Goal: Task Accomplishment & Management: Use online tool/utility

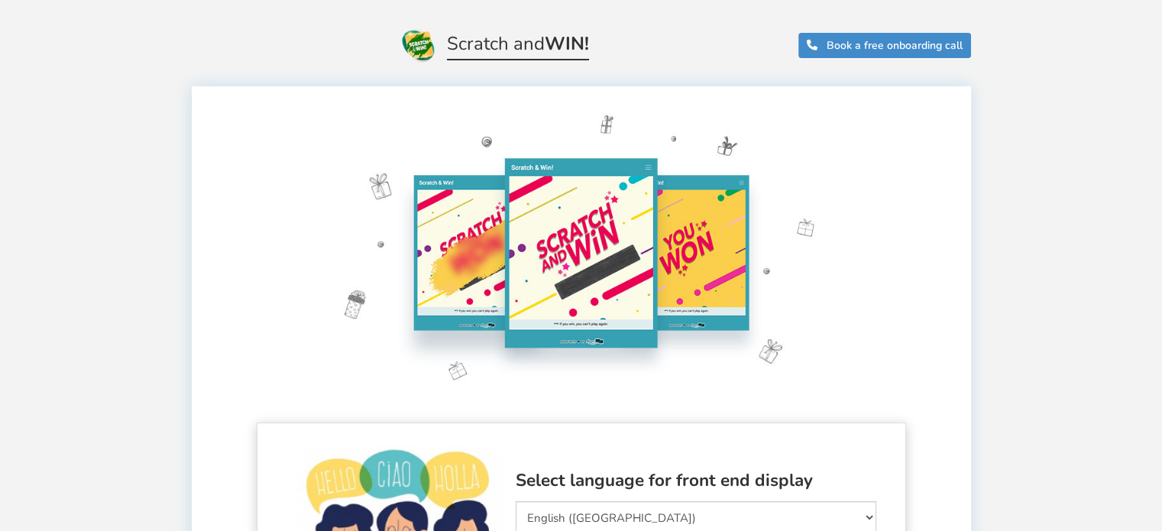
click at [665, 451] on div "Select language for front end display Select Language Afrikaans Arabic Azerbaij…" at bounding box center [581, 528] width 649 height 213
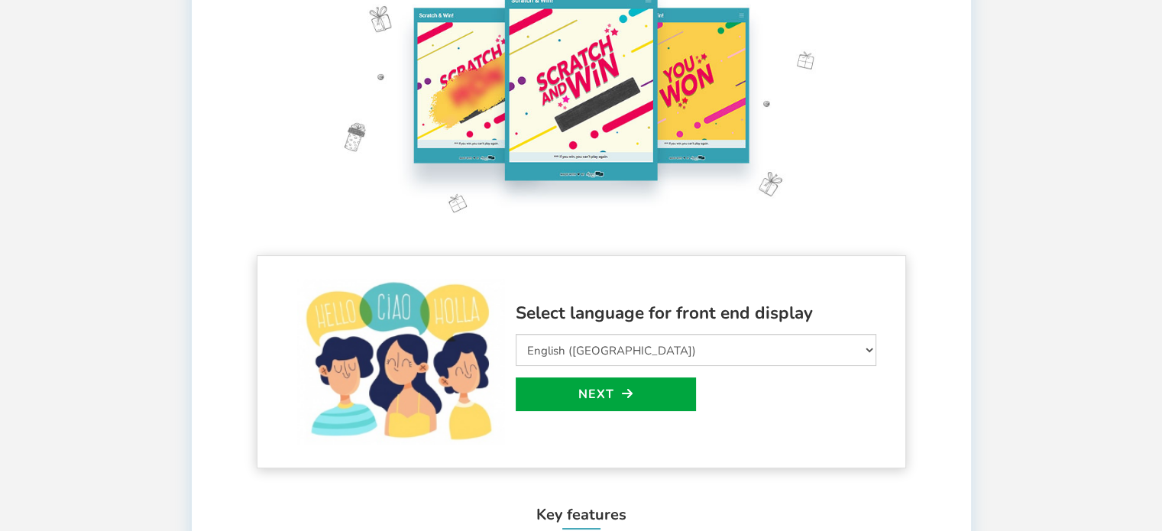
scroll to position [168, 0]
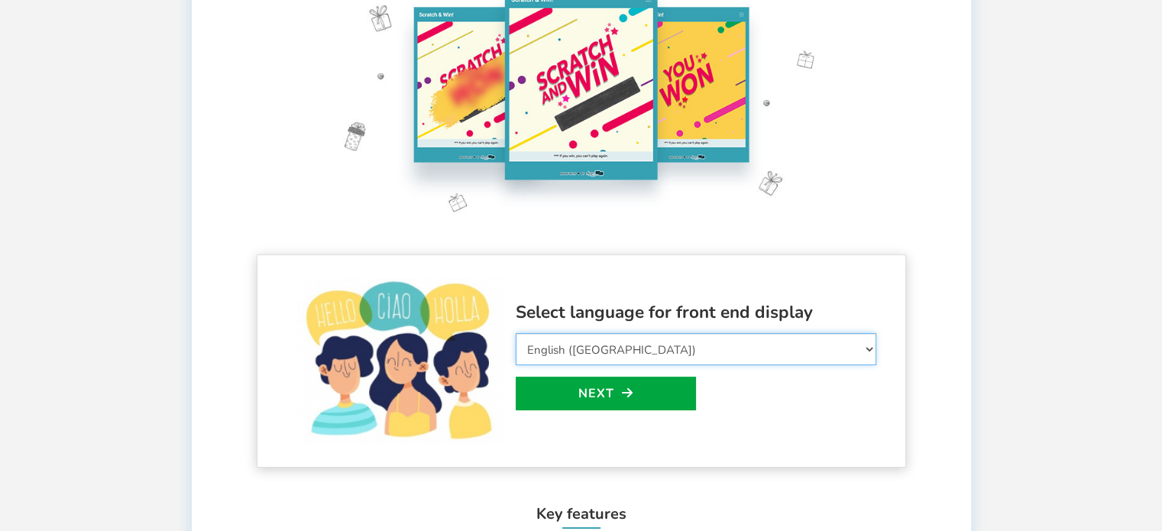
click at [657, 351] on select "Select Language Afrikaans Arabic Azerbaijani Belarusian Bulgarian Bengali Bosni…" at bounding box center [696, 349] width 360 height 32
select select "ar_AR"
click at [516, 333] on select "Select Language Afrikaans Arabic Azerbaijani Belarusian Bulgarian Bengali Bosni…" at bounding box center [696, 349] width 360 height 32
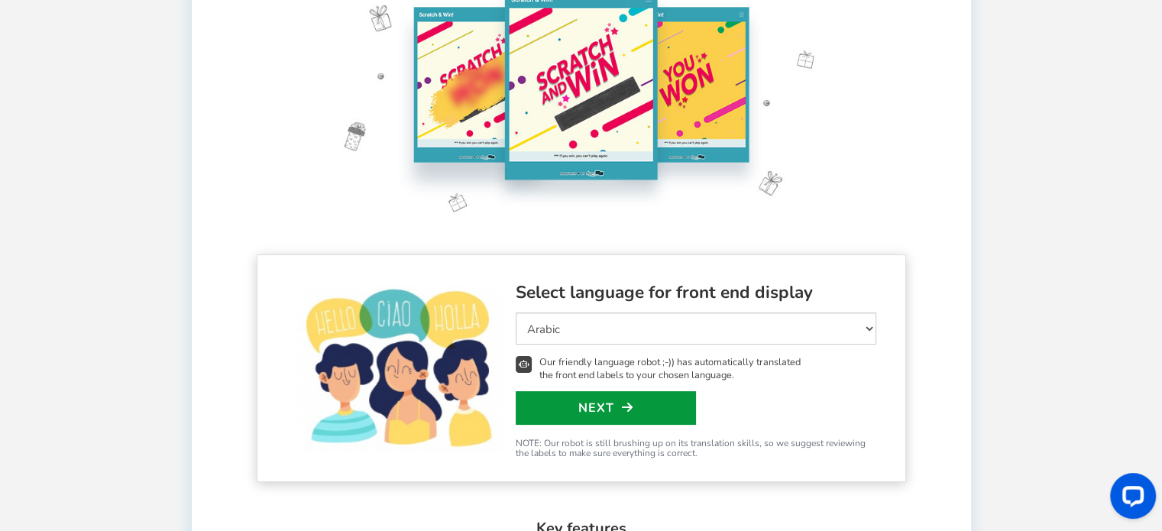
click at [566, 409] on link "Next" at bounding box center [606, 408] width 180 height 34
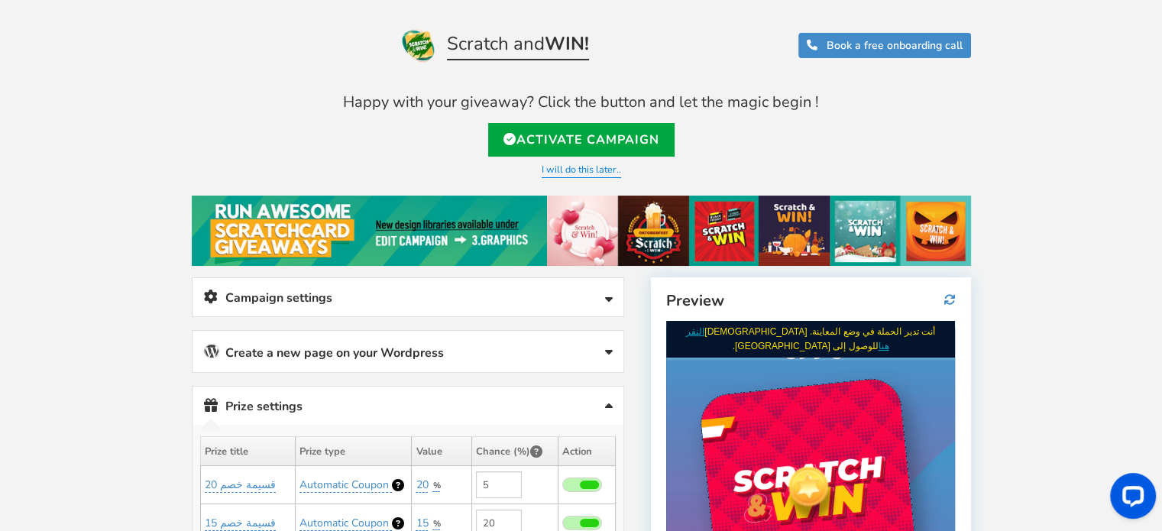
click at [475, 386] on link "Prize settings No prize added!" at bounding box center [407, 405] width 431 height 39
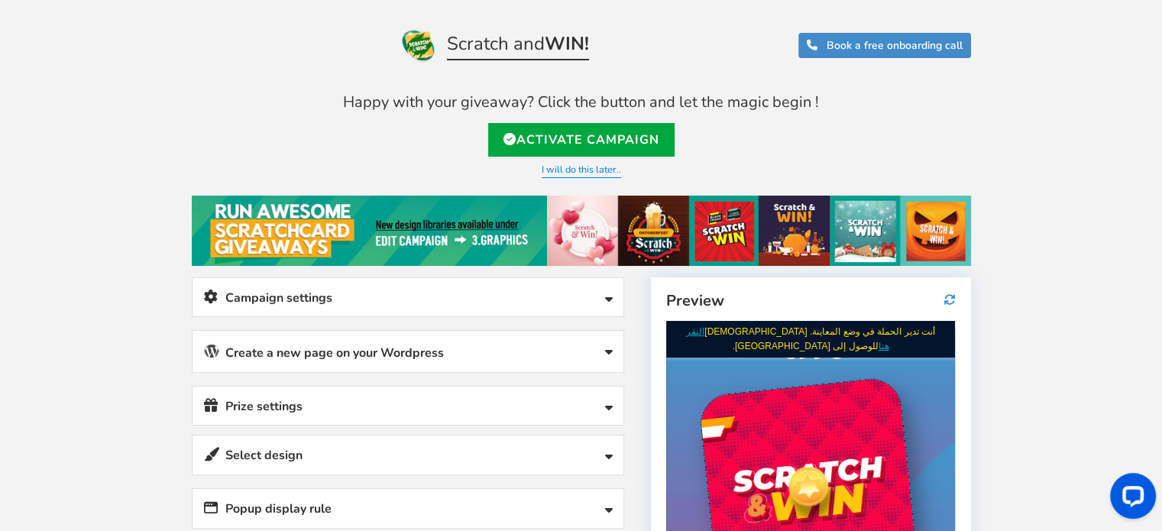
click at [485, 295] on link "Campaign settings" at bounding box center [407, 297] width 431 height 39
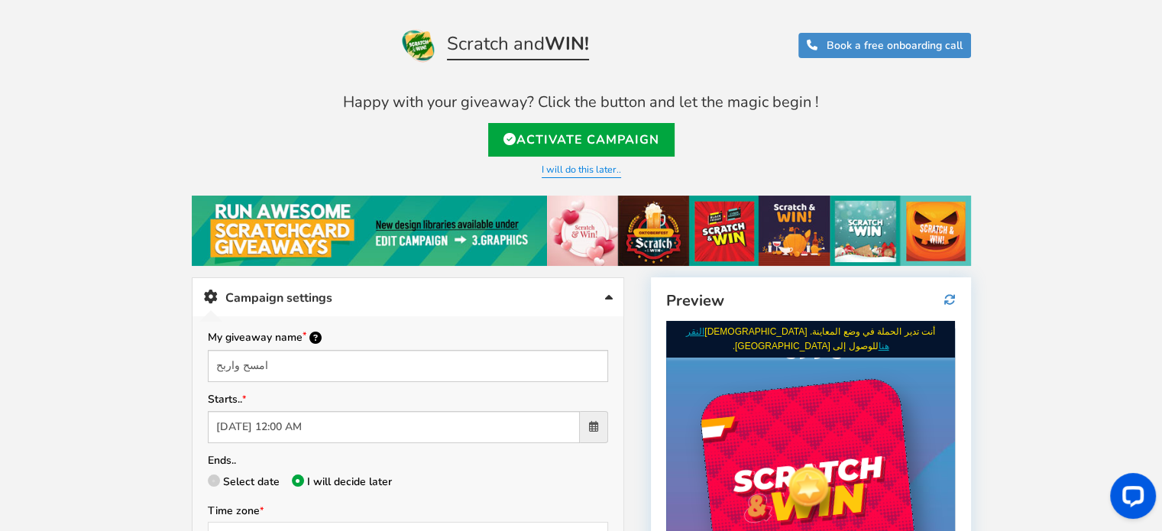
click at [481, 295] on link "Campaign settings" at bounding box center [407, 297] width 431 height 39
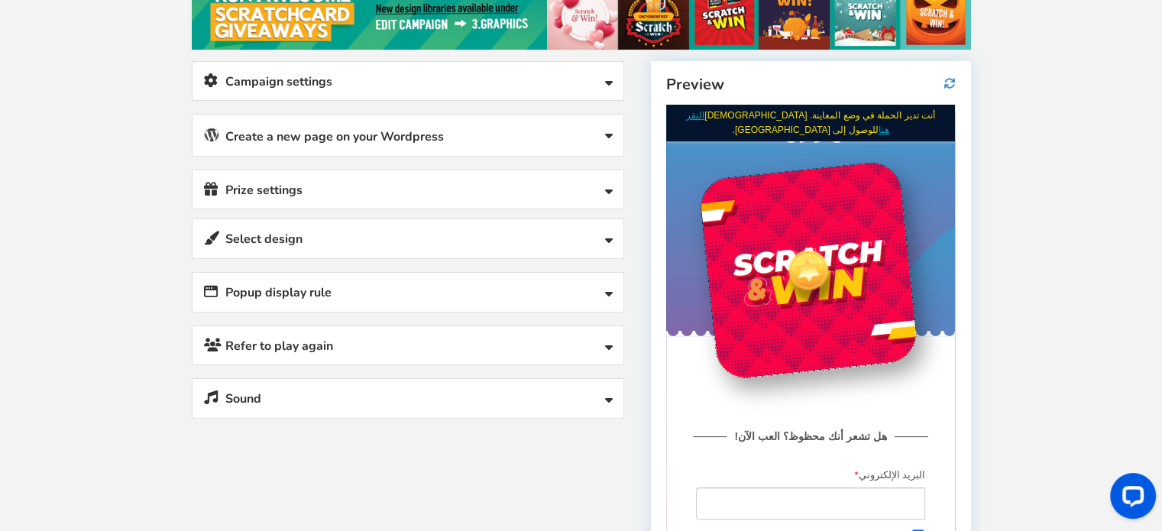
scroll to position [217, 0]
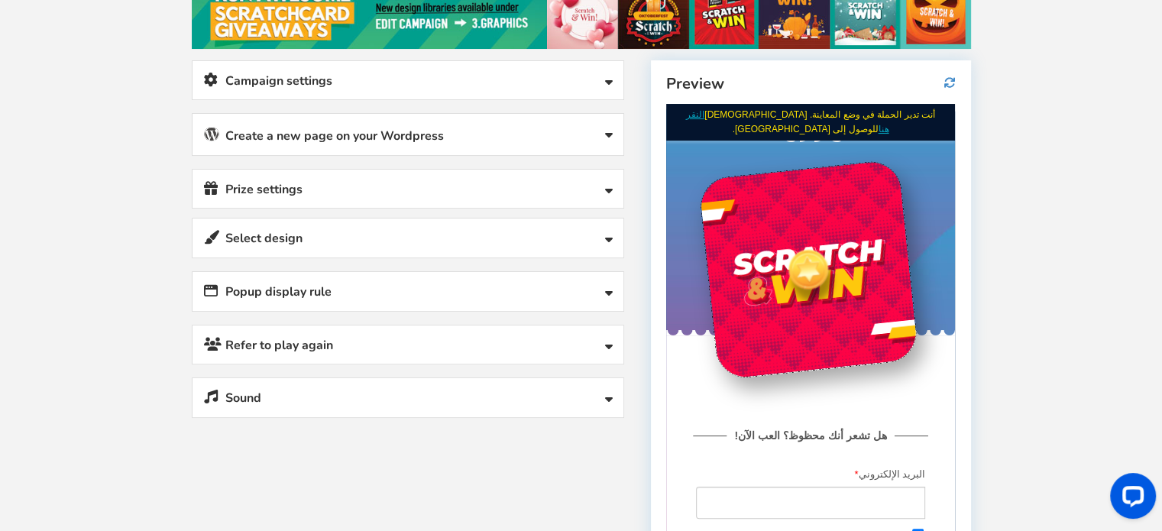
click at [387, 340] on link "Refer to play again" at bounding box center [407, 344] width 431 height 39
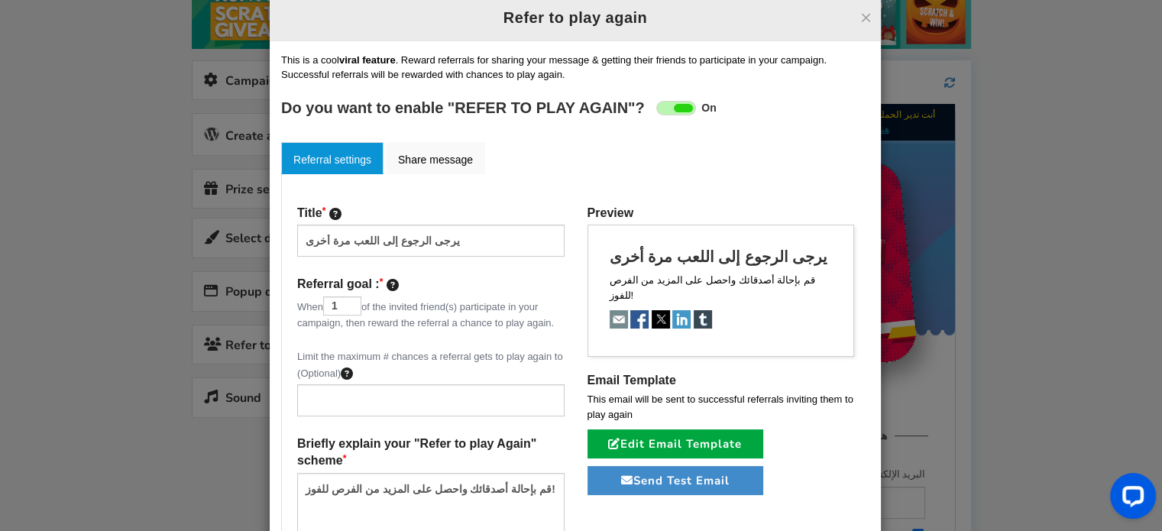
scroll to position [0, 0]
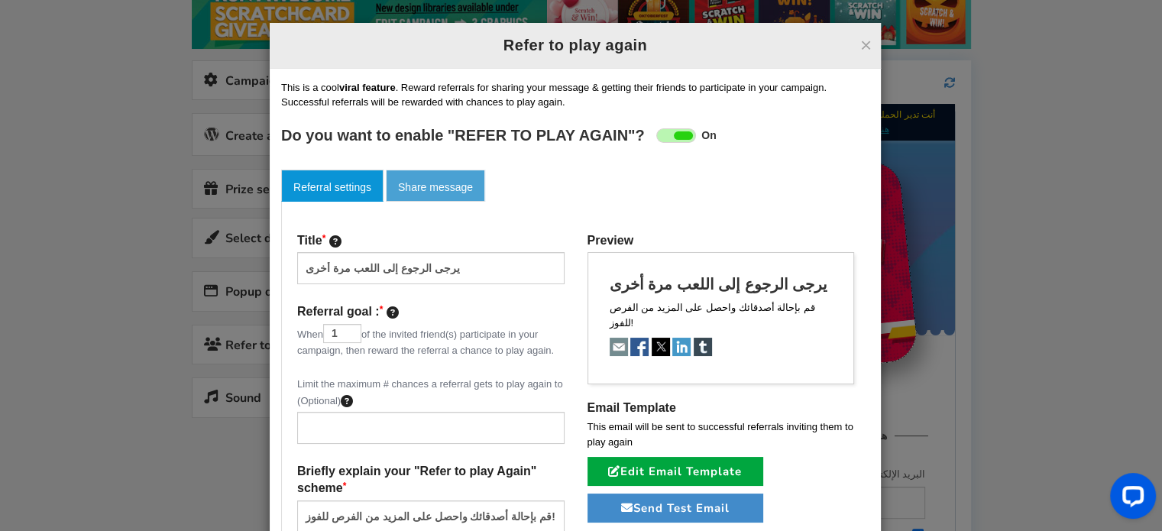
click at [424, 195] on link "Share message" at bounding box center [435, 186] width 99 height 32
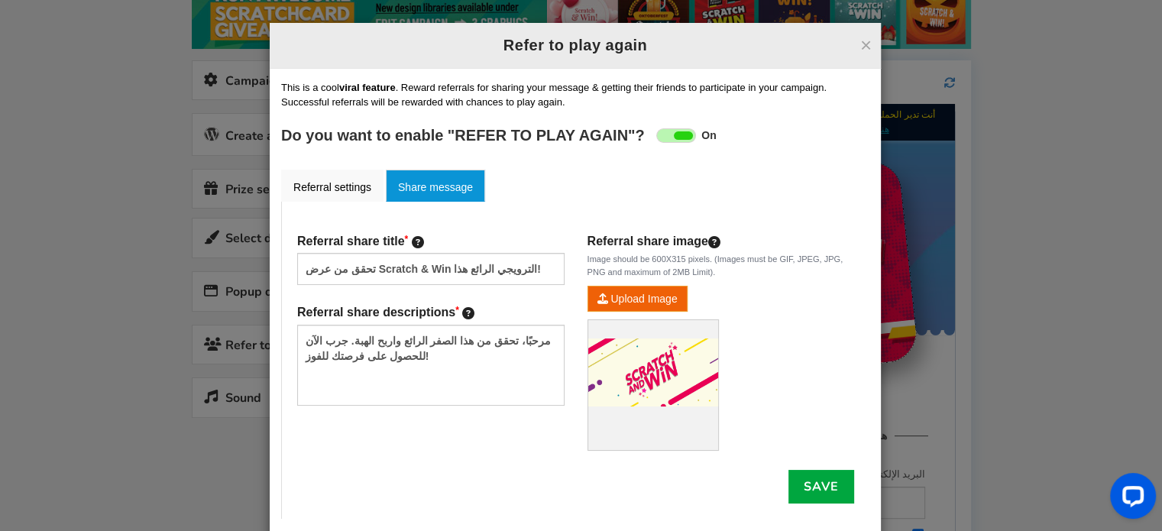
click at [843, 54] on div "× Refer to play again" at bounding box center [575, 46] width 611 height 46
click at [871, 41] on div "× Refer to play again" at bounding box center [575, 46] width 611 height 46
click at [865, 41] on button "×" at bounding box center [865, 45] width 11 height 20
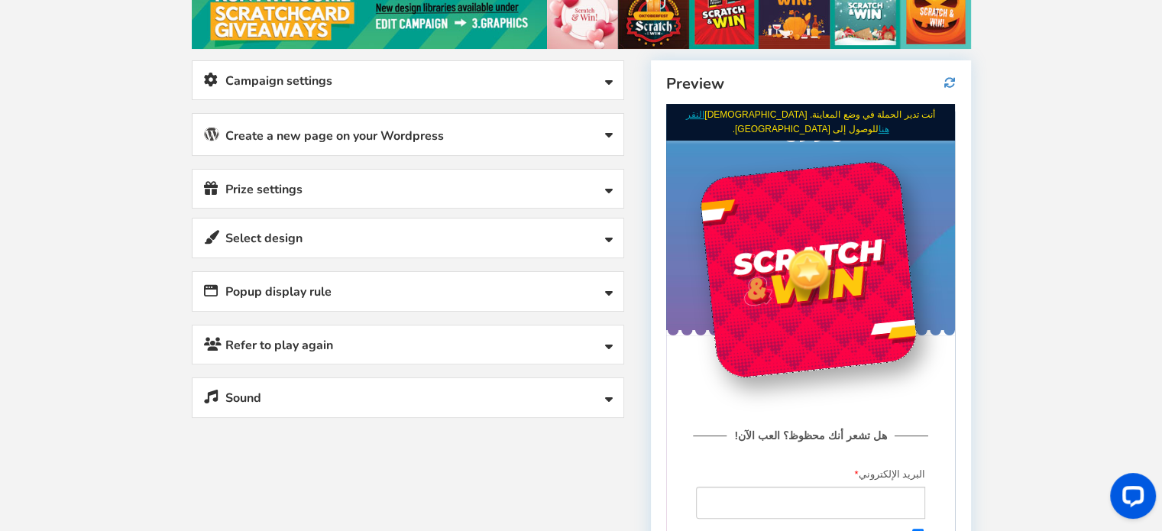
click at [516, 276] on link "Popup display rule" at bounding box center [407, 291] width 431 height 39
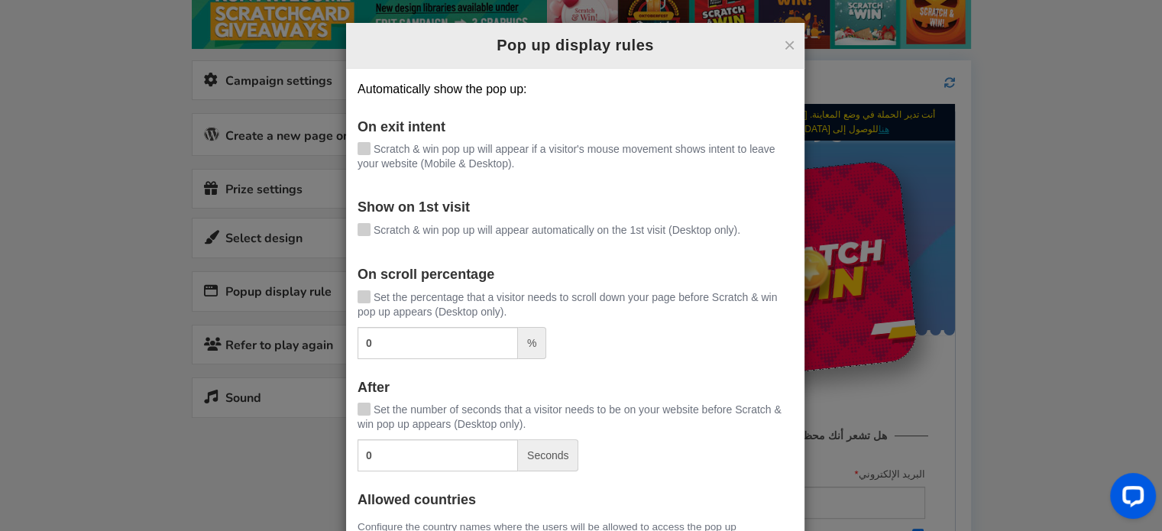
click at [360, 230] on icon at bounding box center [363, 227] width 11 height 11
click at [342, 230] on input "Scratch & win pop up will appear automatically on the 1st visit (Desktop only)." at bounding box center [342, 231] width 0 height 10
click at [358, 144] on icon at bounding box center [363, 147] width 11 height 11
click at [342, 145] on input "Scratch & win pop up will appear if a visitor's mouse movement shows intent to …" at bounding box center [342, 150] width 0 height 10
click at [787, 50] on button "×" at bounding box center [789, 45] width 11 height 20
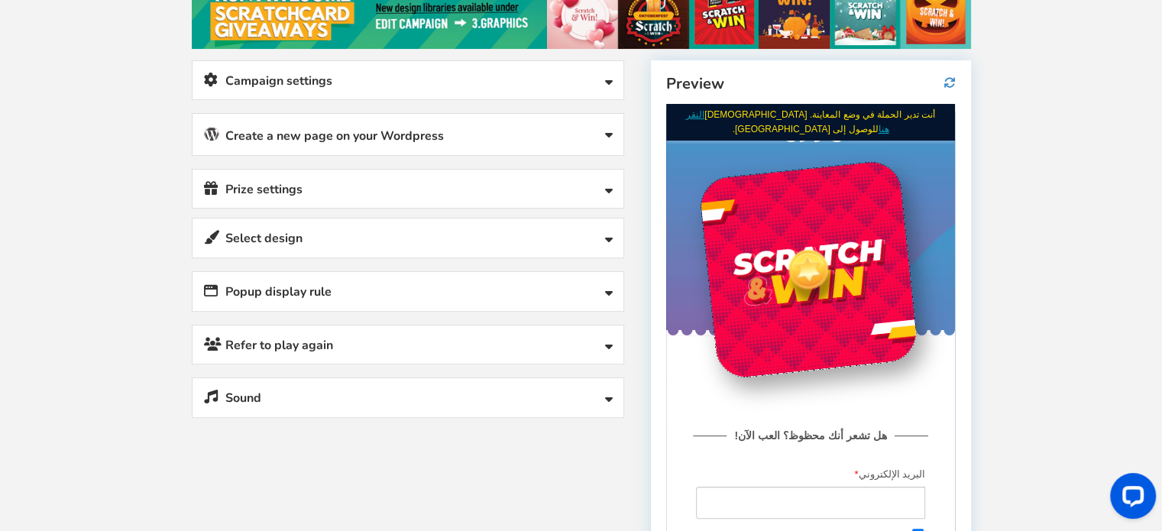
click at [562, 81] on link "Campaign settings" at bounding box center [407, 80] width 431 height 39
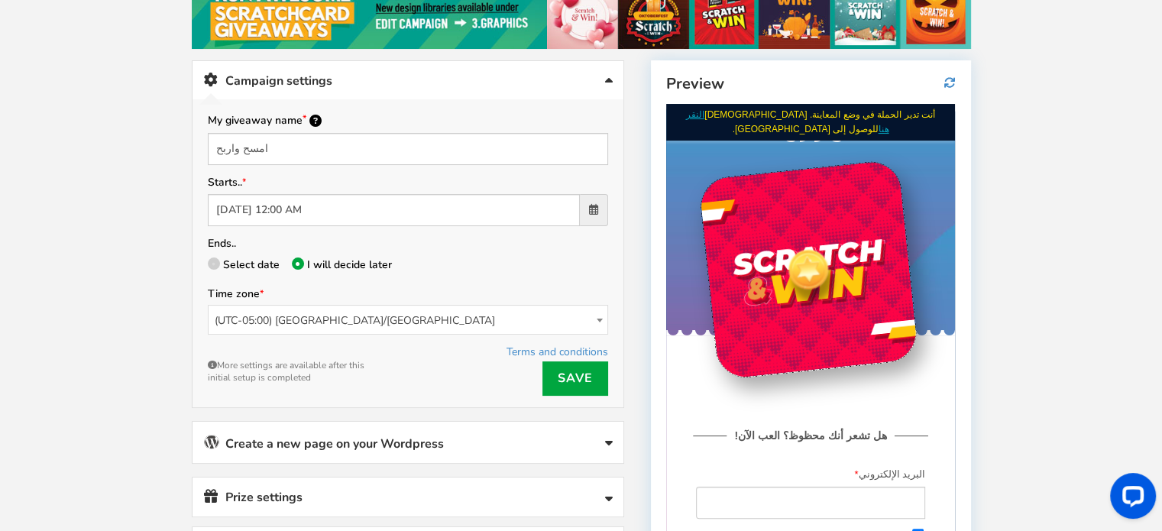
click at [231, 261] on span "Select date" at bounding box center [251, 264] width 57 height 15
click at [218, 261] on input "Select date" at bounding box center [213, 266] width 10 height 10
radio input "true"
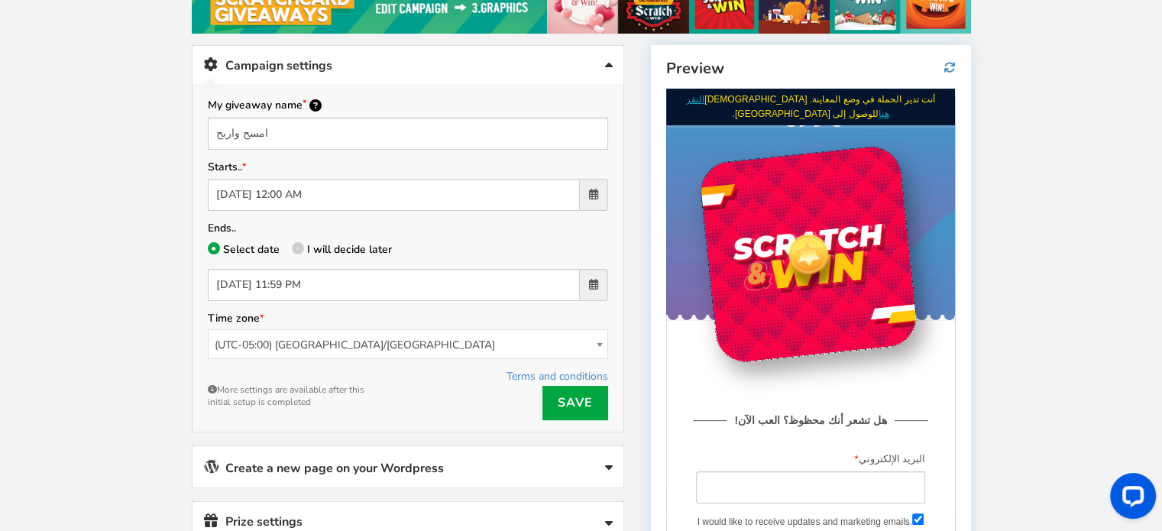
scroll to position [233, 0]
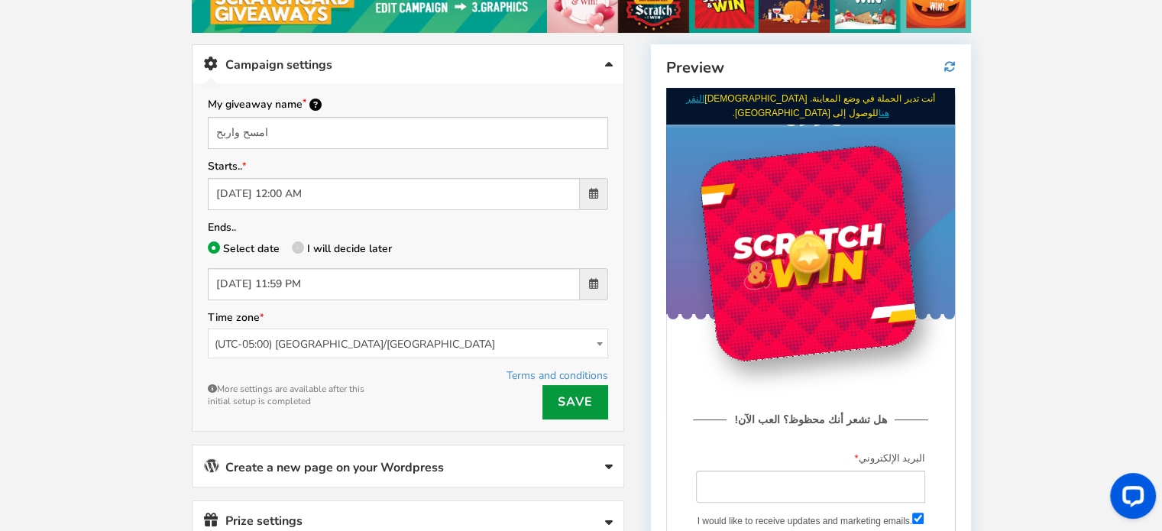
click at [565, 402] on link "Save" at bounding box center [575, 402] width 66 height 34
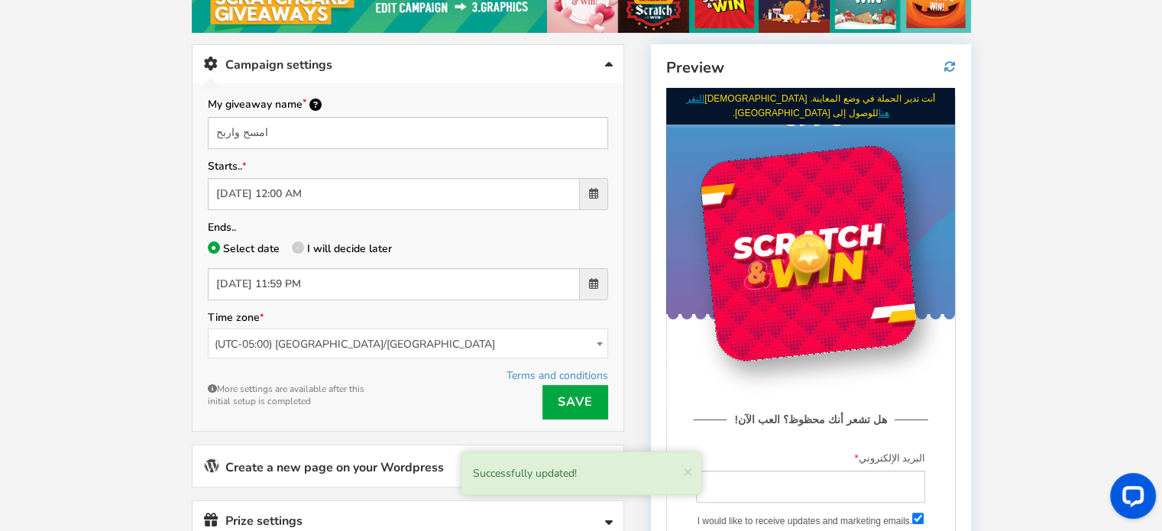
click at [512, 344] on span "(UTC-05:00) [GEOGRAPHIC_DATA]/[GEOGRAPHIC_DATA]" at bounding box center [407, 344] width 399 height 30
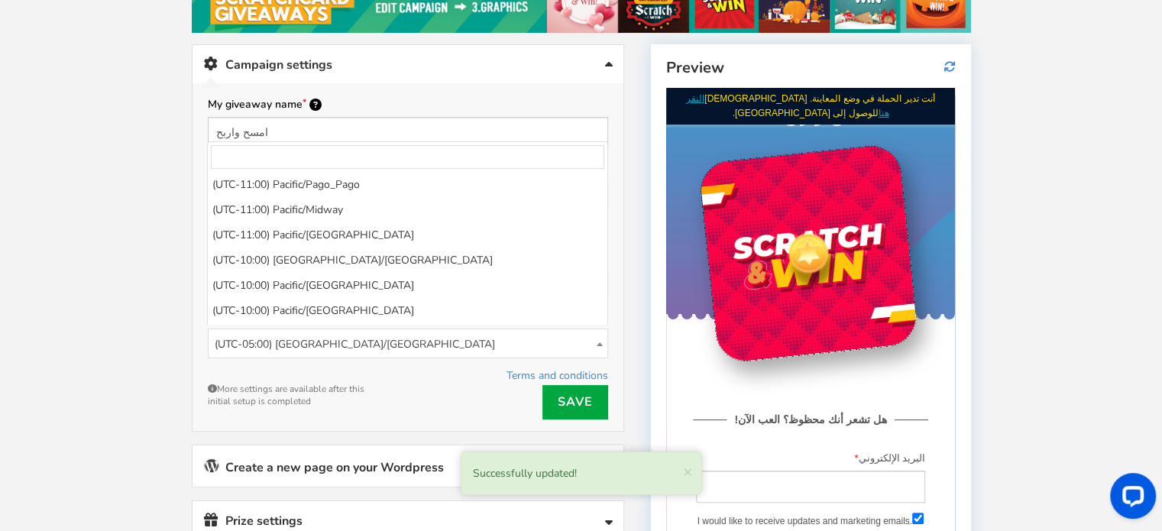
scroll to position [1210, 0]
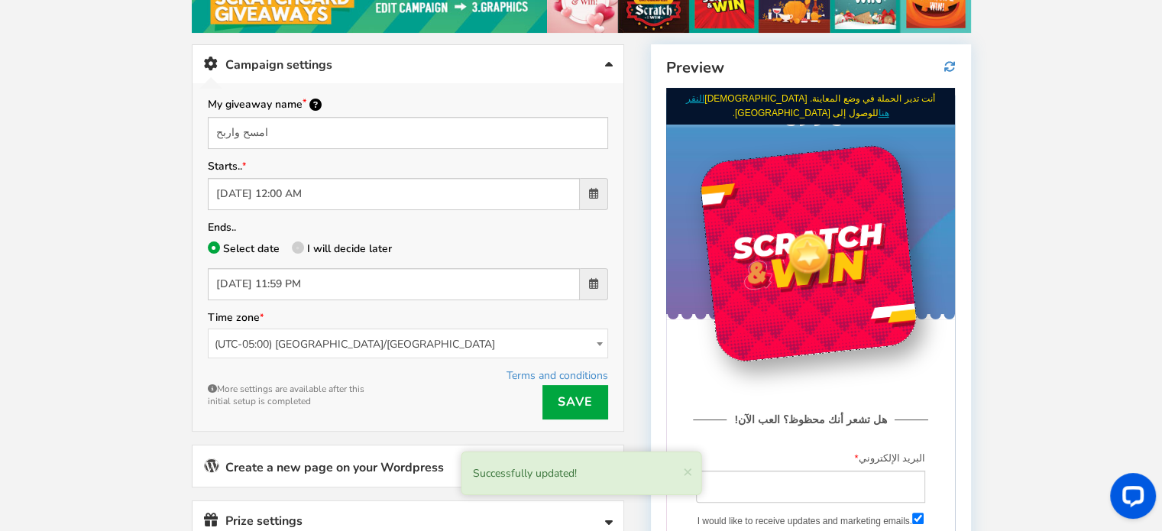
click at [576, 335] on span "(UTC-05:00) [GEOGRAPHIC_DATA]/[GEOGRAPHIC_DATA]" at bounding box center [407, 344] width 399 height 30
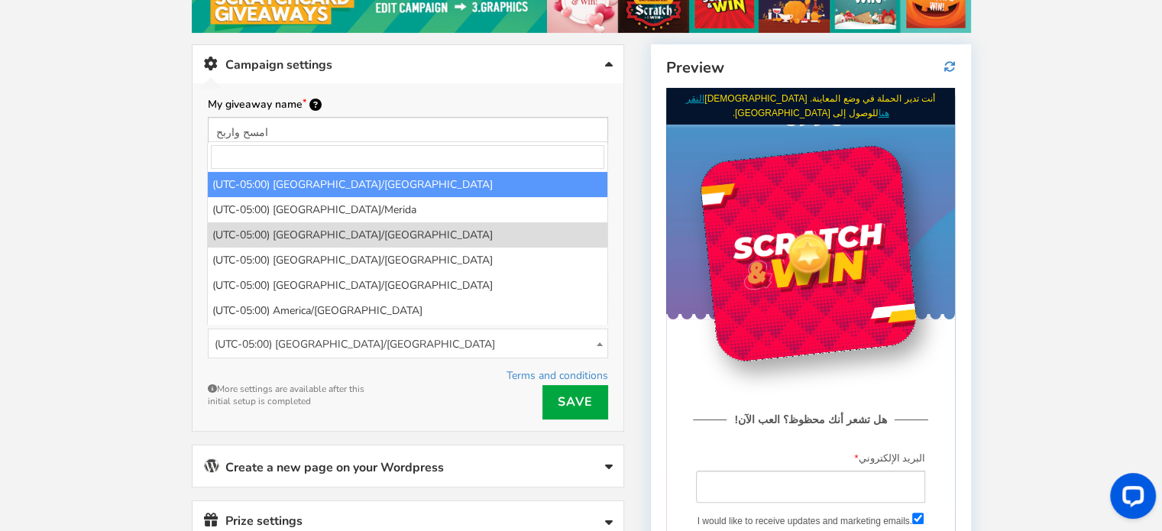
click at [474, 159] on input "search" at bounding box center [407, 157] width 393 height 24
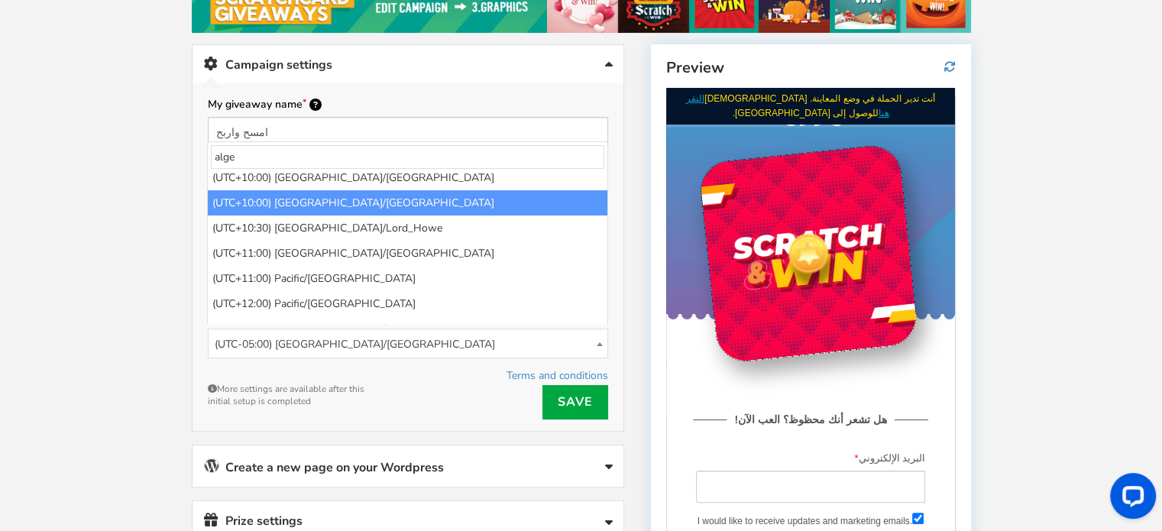
scroll to position [0, 0]
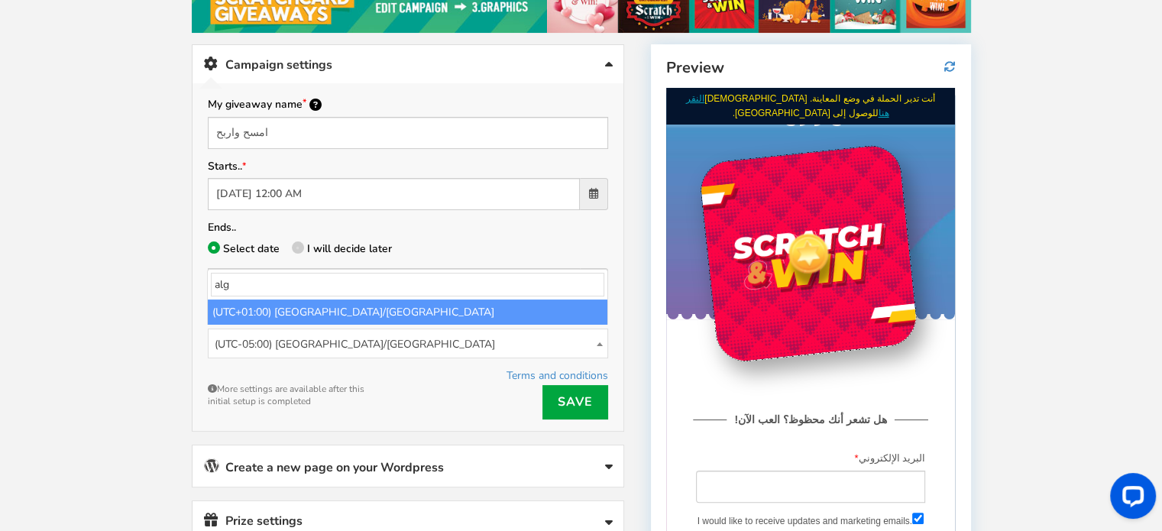
type input "alg"
select select "[GEOGRAPHIC_DATA]/[GEOGRAPHIC_DATA]"
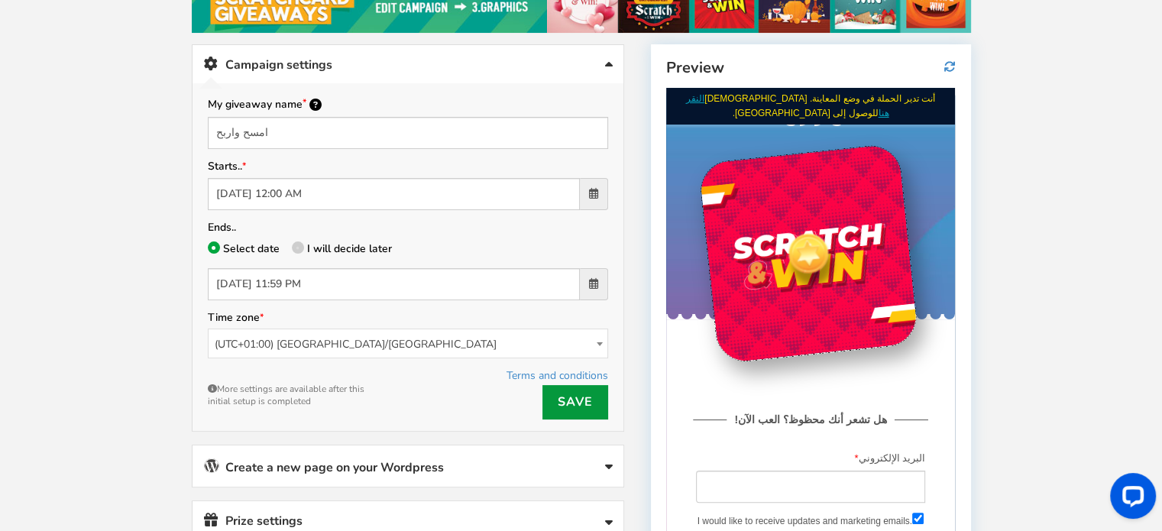
click at [606, 406] on link "Save" at bounding box center [575, 402] width 66 height 34
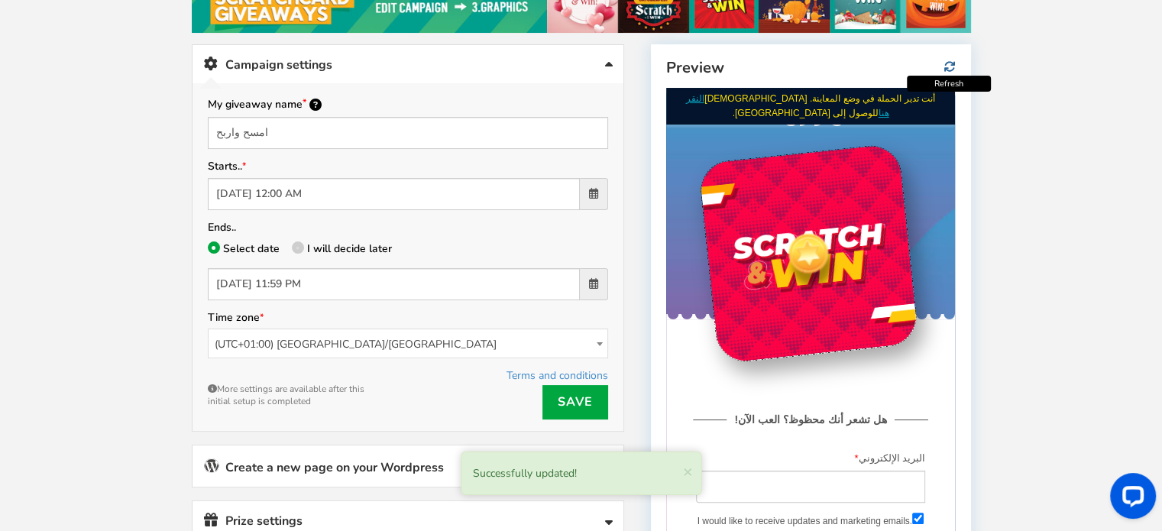
click at [947, 61] on icon at bounding box center [949, 66] width 11 height 11
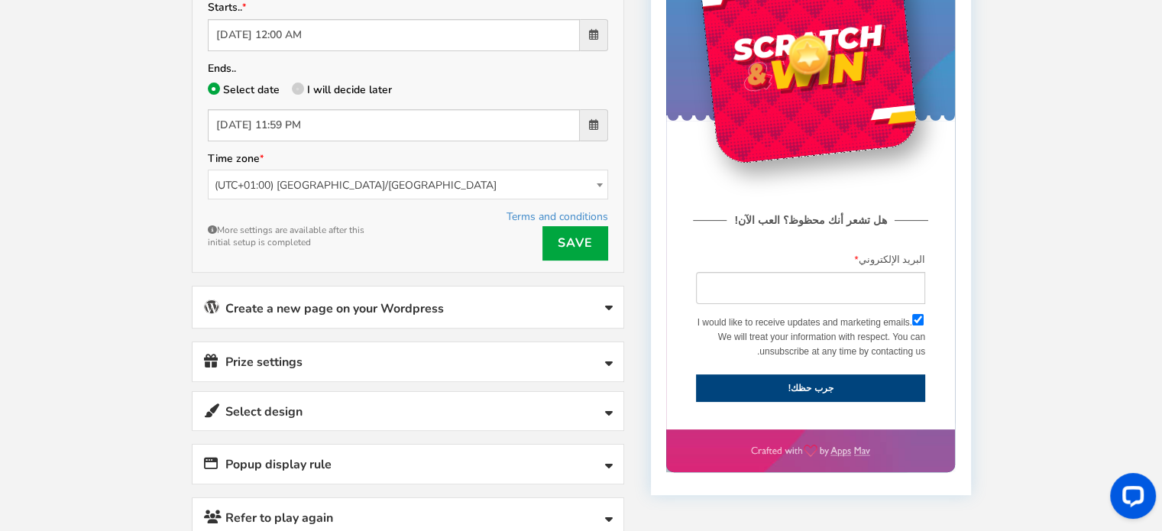
scroll to position [447, 0]
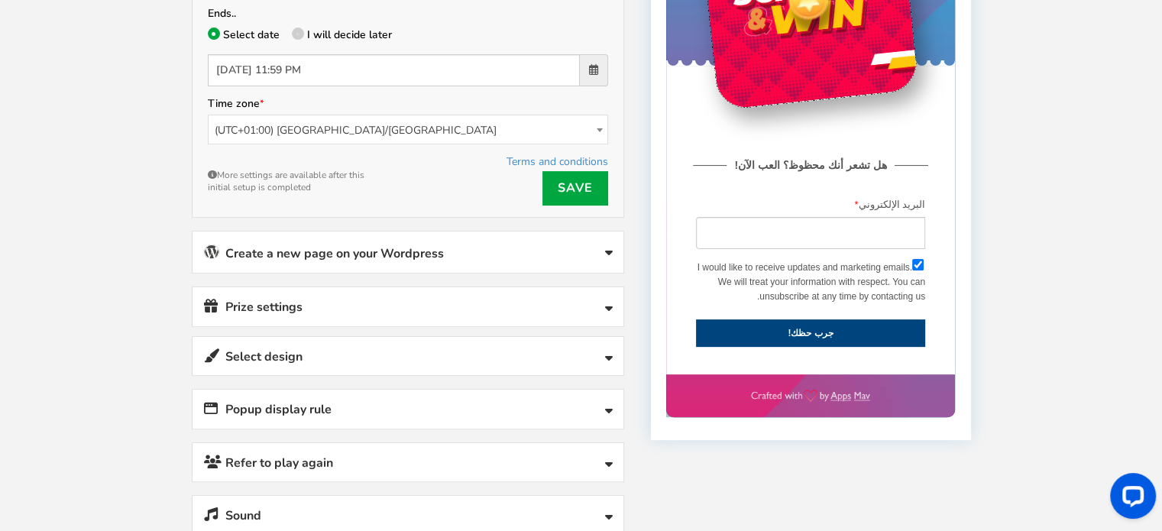
click at [614, 241] on link "Create a new page on your Wordpress" at bounding box center [407, 251] width 431 height 41
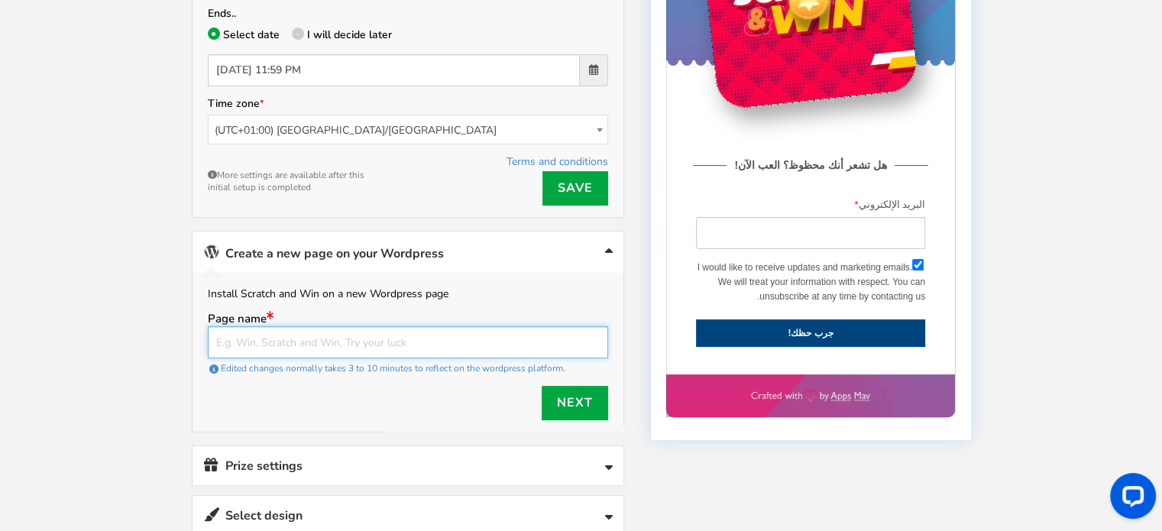
click at [533, 326] on input "text" at bounding box center [408, 342] width 400 height 32
type input "giveaway boook fair"
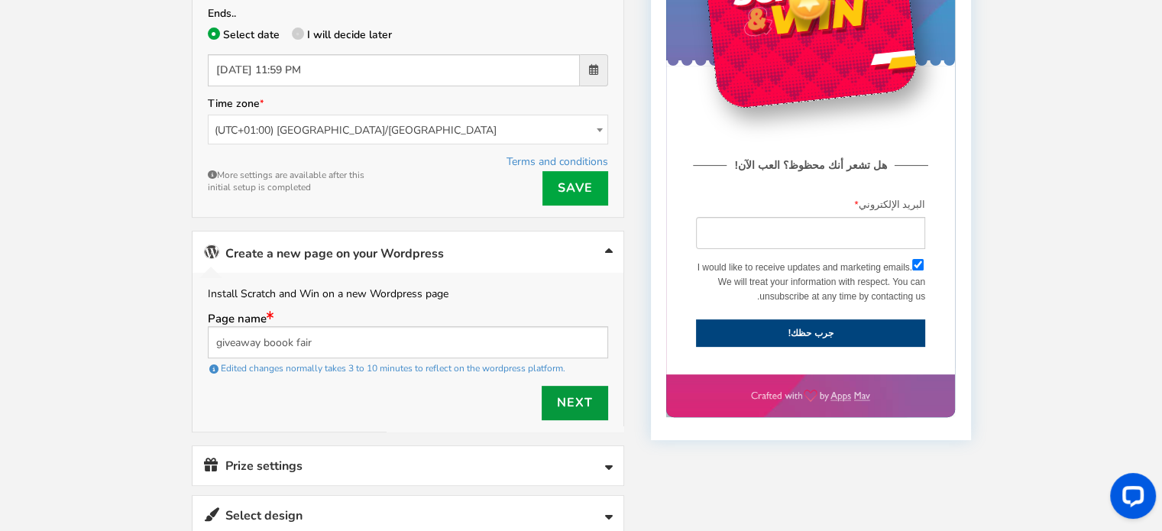
click at [562, 390] on link "Next" at bounding box center [574, 403] width 66 height 34
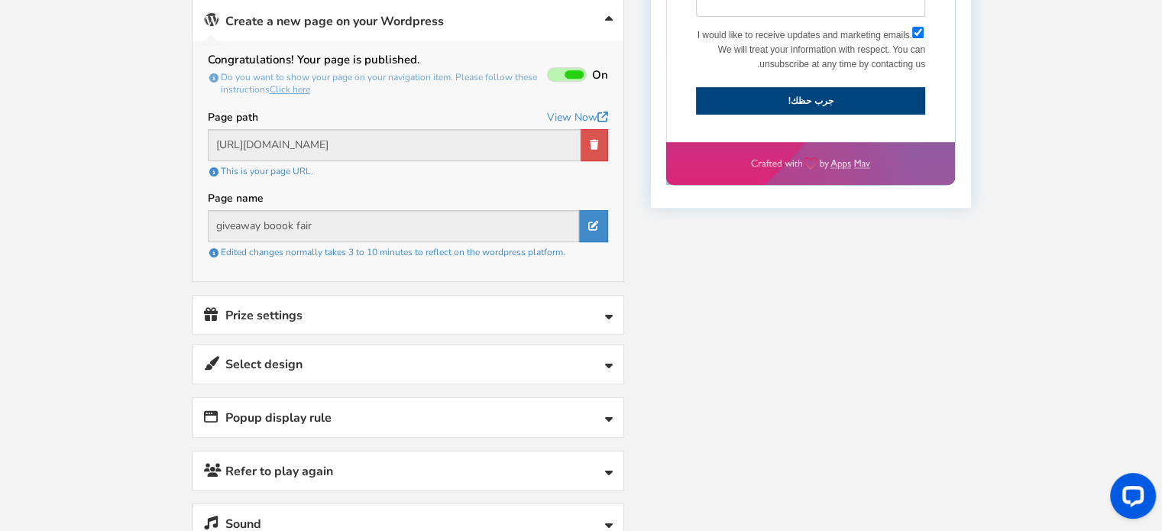
scroll to position [681, 0]
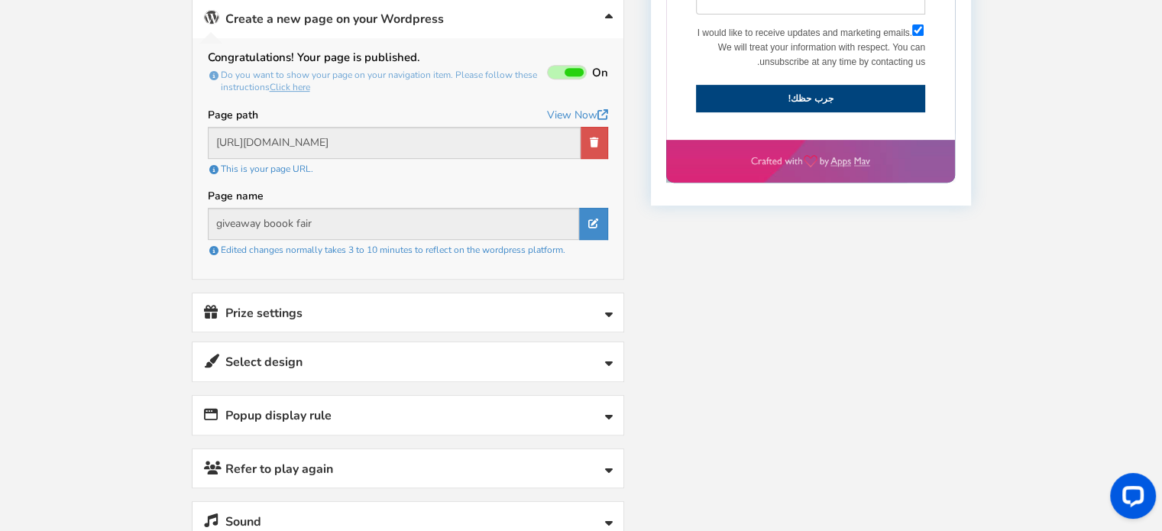
click at [515, 313] on link "Prize settings No prize added!" at bounding box center [407, 312] width 431 height 39
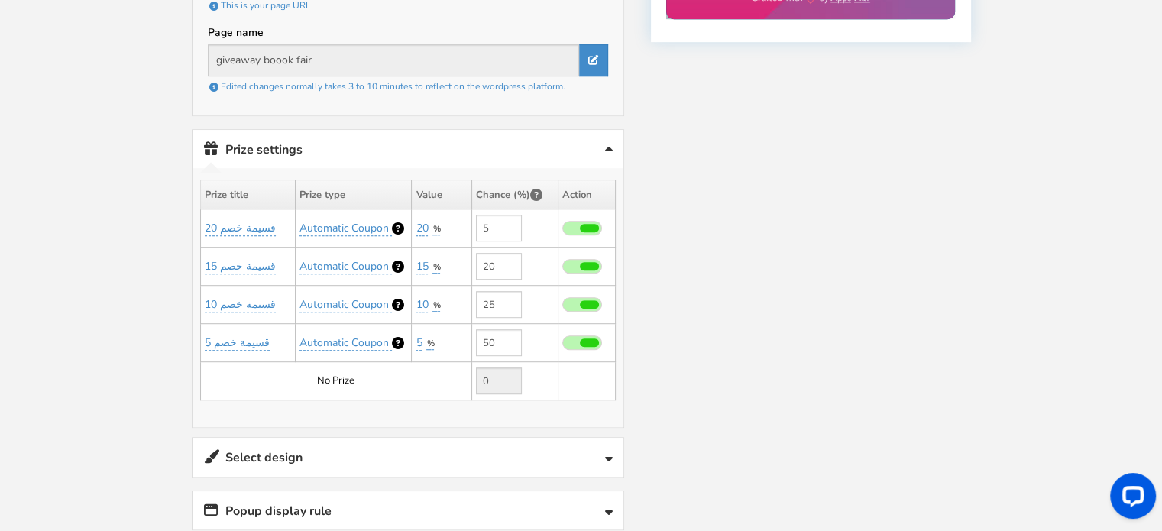
scroll to position [846, 0]
click at [541, 150] on link "Prize settings No prize added!" at bounding box center [407, 147] width 431 height 39
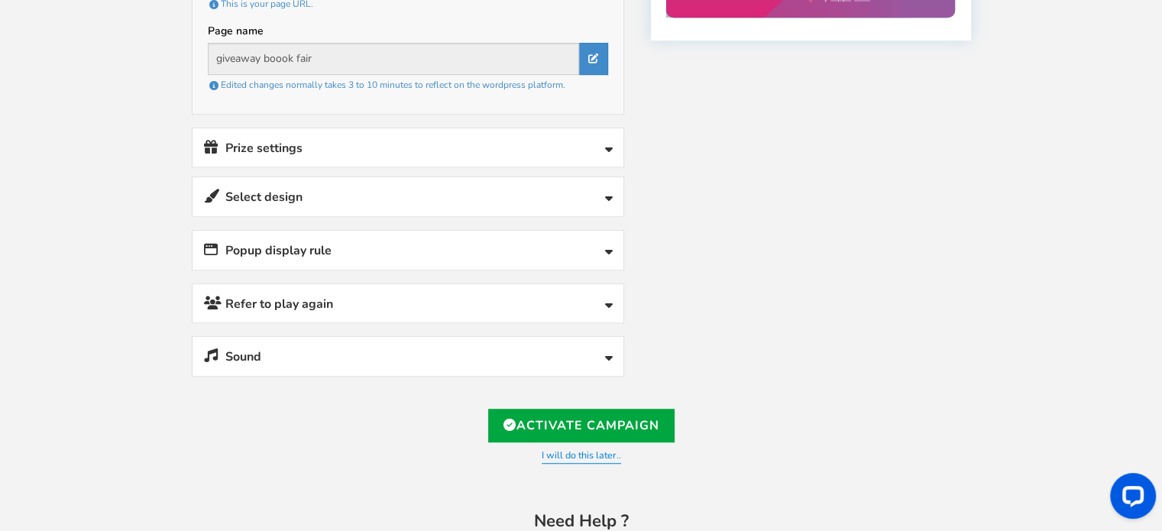
click at [528, 254] on link "Popup display rule" at bounding box center [407, 250] width 431 height 39
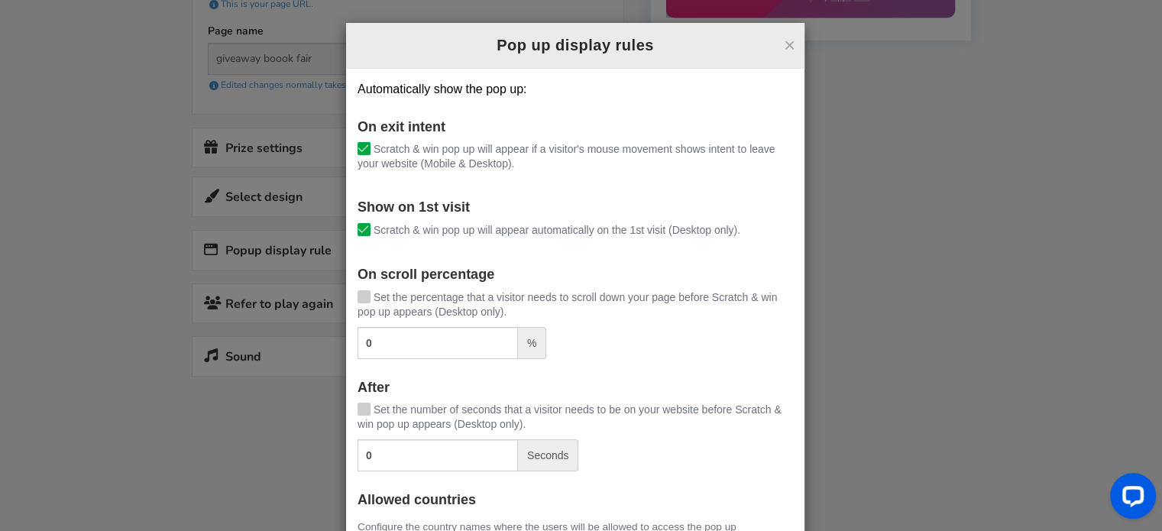
scroll to position [32, 0]
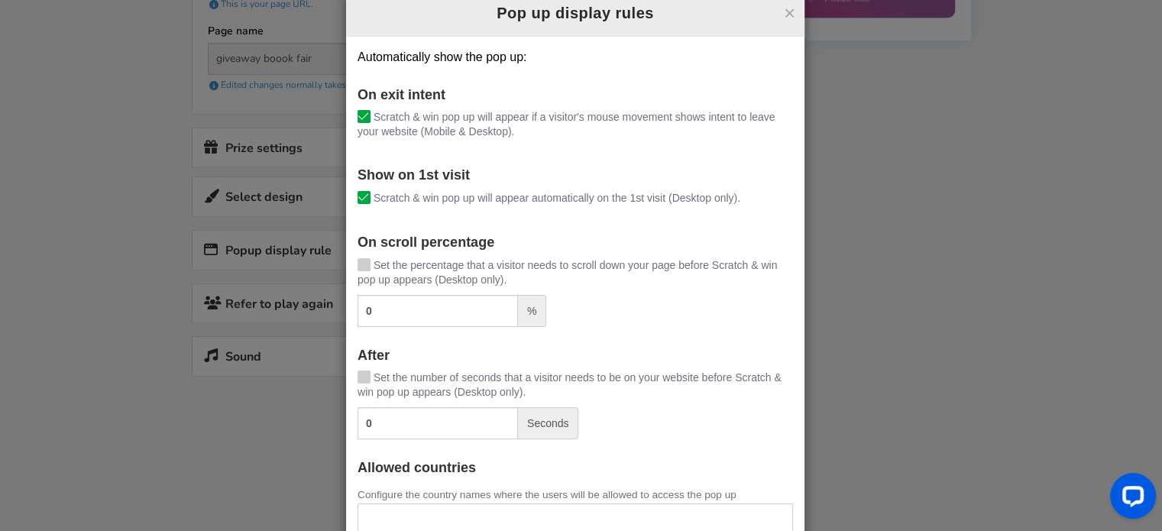
click at [776, 18] on h2 "Pop up display rules" at bounding box center [574, 13] width 435 height 22
click at [784, 14] on button "×" at bounding box center [789, 13] width 11 height 20
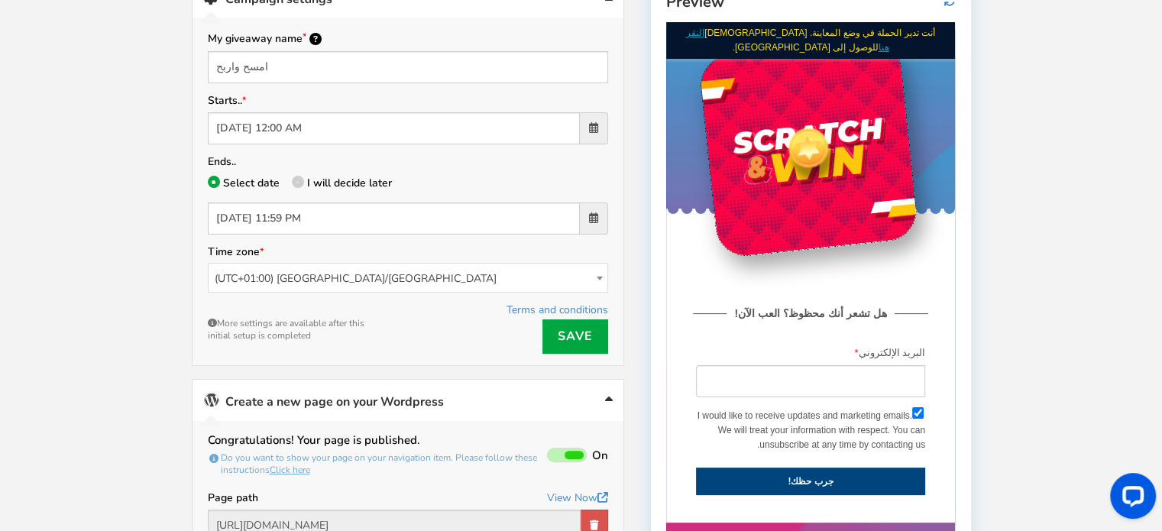
scroll to position [348, 0]
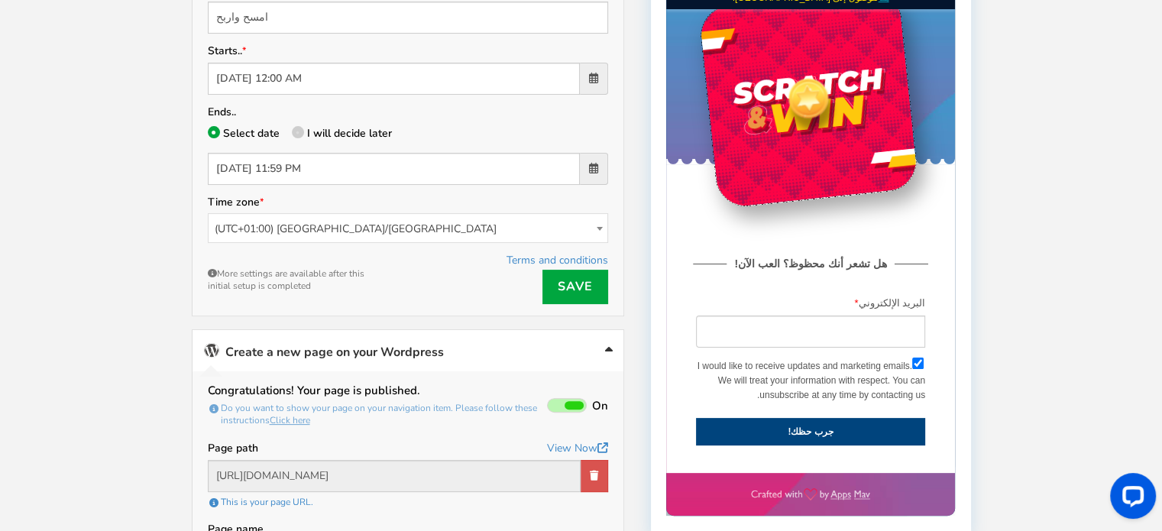
click at [568, 401] on span at bounding box center [573, 405] width 19 height 8
click at [0, 0] on input "On Off" at bounding box center [0, 0] width 0 height 0
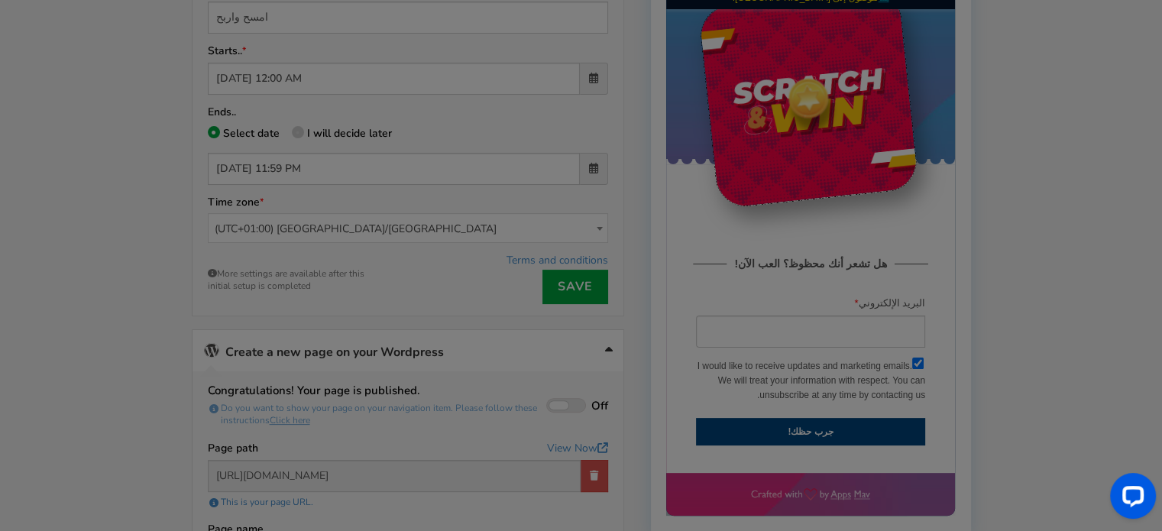
type input "[URL][DOMAIN_NAME]"
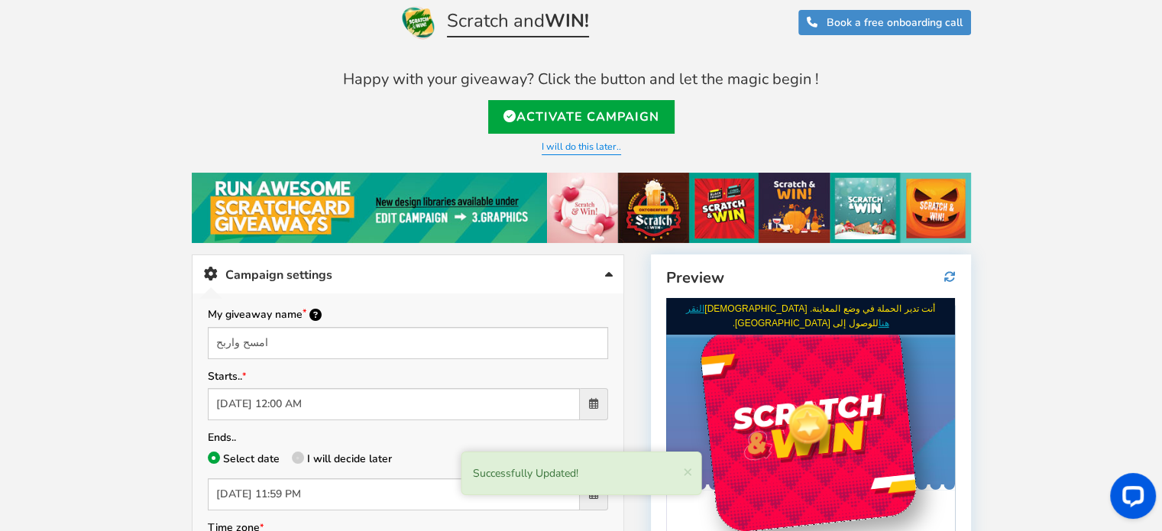
click at [570, 209] on img at bounding box center [581, 208] width 779 height 70
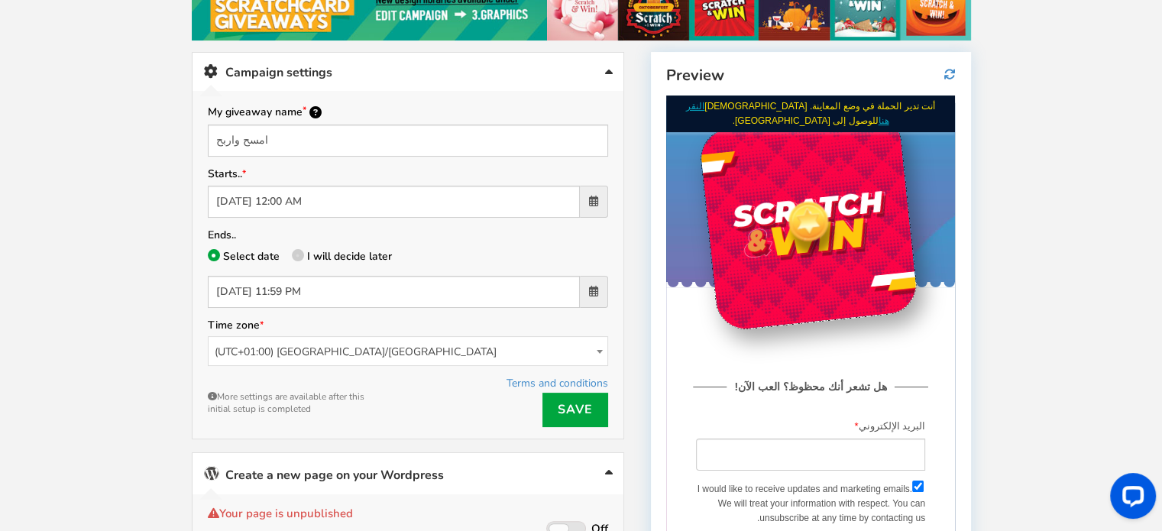
scroll to position [0, 0]
